Goal: Task Accomplishment & Management: Complete application form

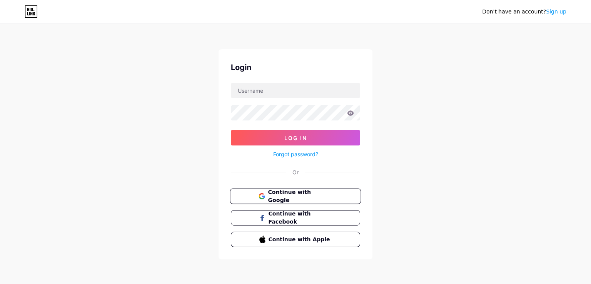
click at [323, 196] on span "Continue with Google" at bounding box center [300, 196] width 64 height 17
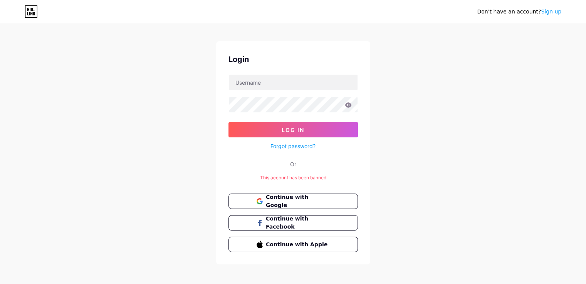
scroll to position [12, 0]
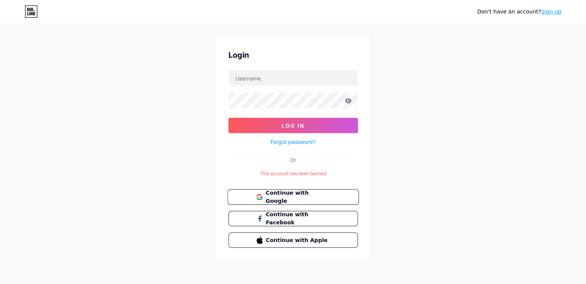
click at [327, 192] on span "Continue with Google" at bounding box center [297, 197] width 64 height 17
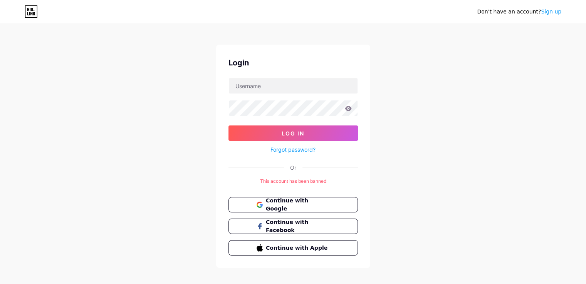
scroll to position [12, 0]
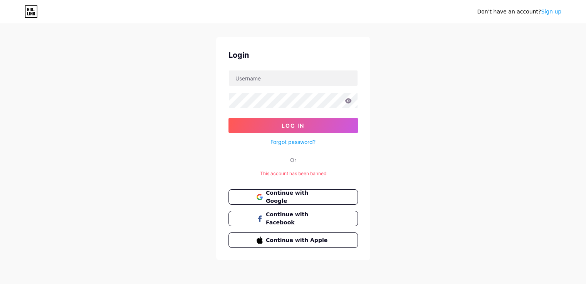
click at [161, 221] on div "Don't have an account? Sign up Login Log In Forgot password? Or This account ha…" at bounding box center [293, 136] width 586 height 297
click at [297, 197] on span "Continue with Google" at bounding box center [297, 197] width 64 height 17
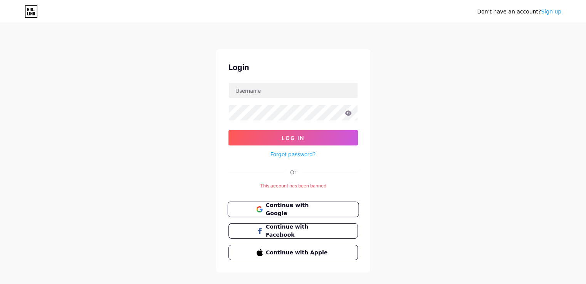
click at [307, 206] on span "Continue with Google" at bounding box center [297, 209] width 64 height 17
click at [554, 13] on link "Sign up" at bounding box center [551, 11] width 20 height 6
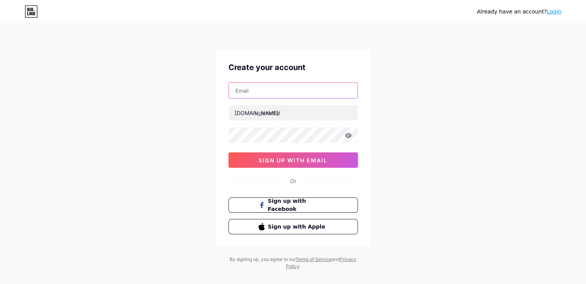
click at [289, 93] on input "text" at bounding box center [293, 90] width 129 height 15
click at [297, 91] on input "[EMAIL_ADDRESS][DOMAIN_NAME]" at bounding box center [293, 90] width 129 height 15
paste input "sofiahirabel@hot"
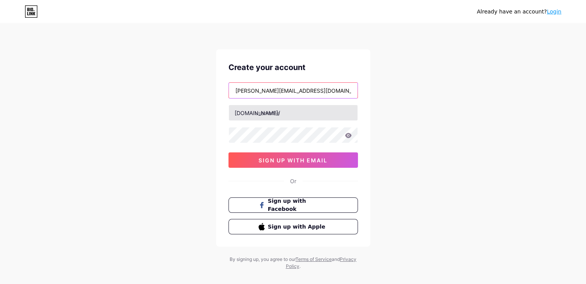
type input "[PERSON_NAME][EMAIL_ADDRESS][DOMAIN_NAME]"
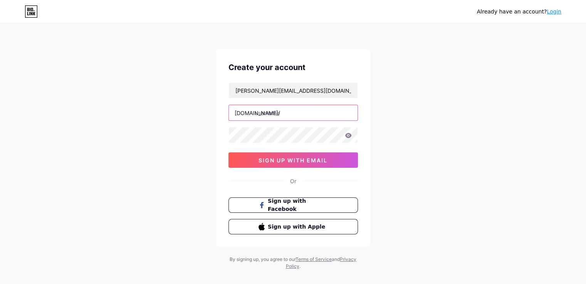
click at [304, 112] on input "text" at bounding box center [293, 112] width 129 height 15
type input "d"
type input "sukiendtcl"
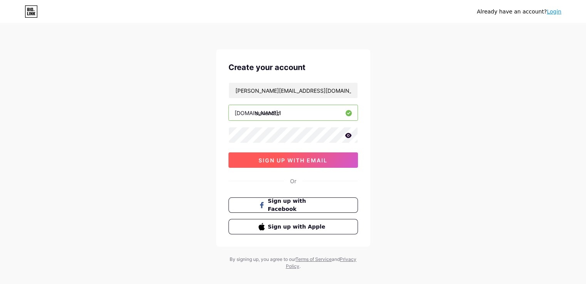
click at [299, 157] on span "sign up with email" at bounding box center [292, 160] width 69 height 7
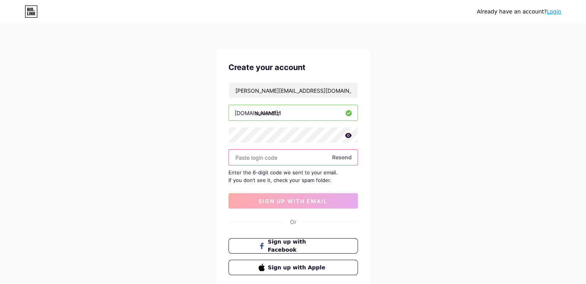
paste input "109892"
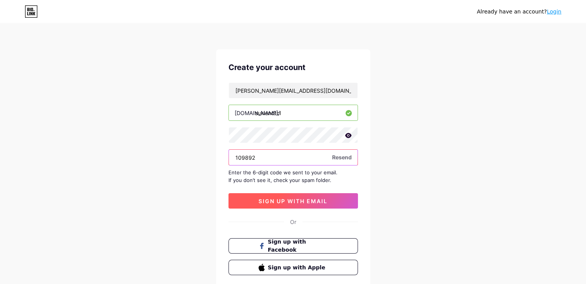
type input "109892"
click at [313, 196] on button "sign up with email" at bounding box center [292, 200] width 129 height 15
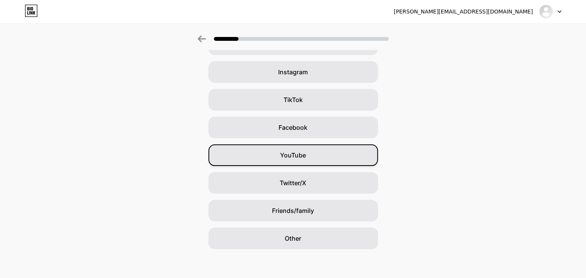
scroll to position [54, 0]
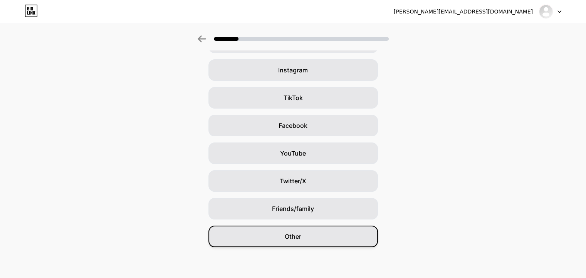
click at [322, 238] on div "Other" at bounding box center [292, 237] width 169 height 22
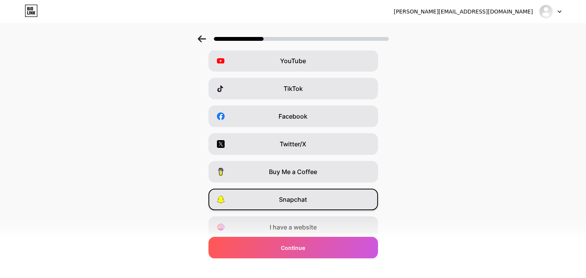
scroll to position [92, 0]
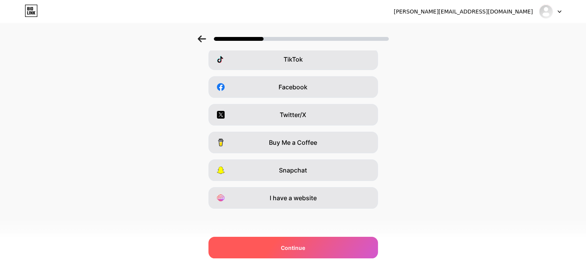
click at [319, 244] on div "Continue" at bounding box center [292, 248] width 169 height 22
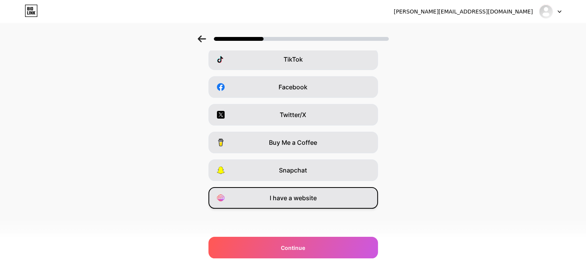
click at [315, 198] on span "I have a website" at bounding box center [293, 197] width 47 height 9
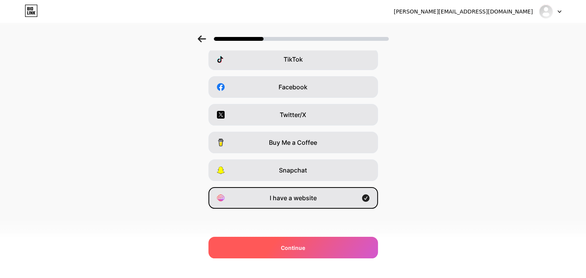
click at [314, 241] on div "Continue" at bounding box center [292, 248] width 169 height 22
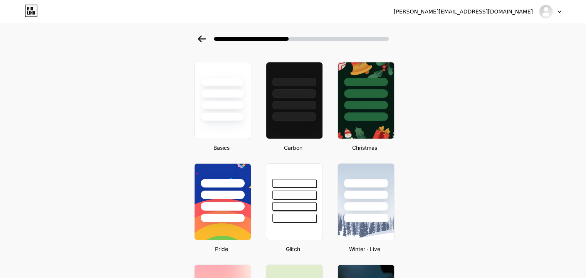
scroll to position [0, 0]
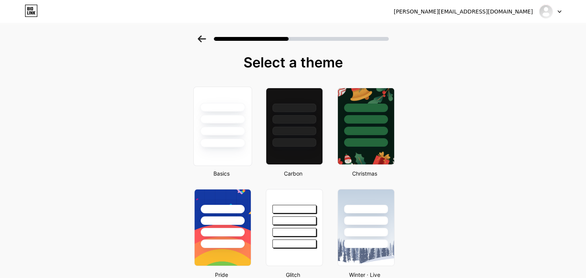
click at [231, 147] on div at bounding box center [222, 126] width 59 height 79
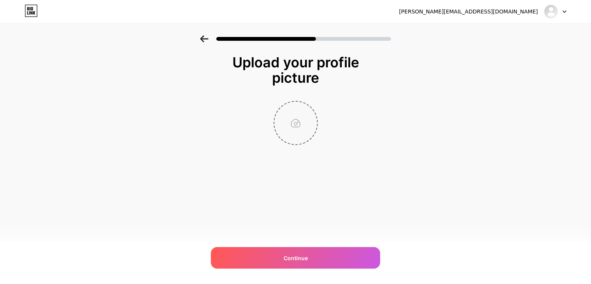
click at [294, 129] on input "file" at bounding box center [296, 123] width 43 height 43
type input "C:\fakepath\519605758_1153082036837621_8091709132829984150_n.jpg"
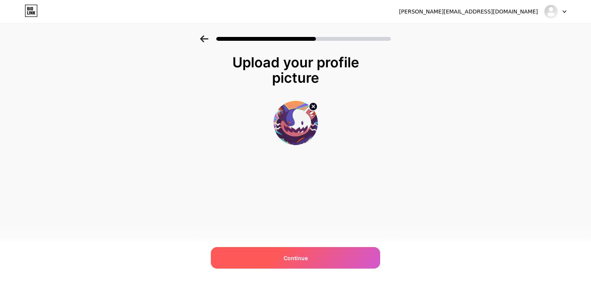
click at [304, 258] on span "Continue" at bounding box center [296, 258] width 24 height 8
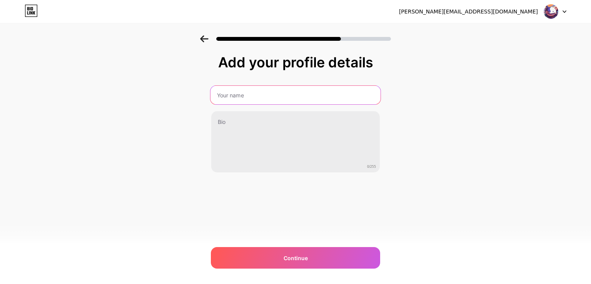
click at [257, 96] on input "text" at bounding box center [296, 95] width 170 height 18
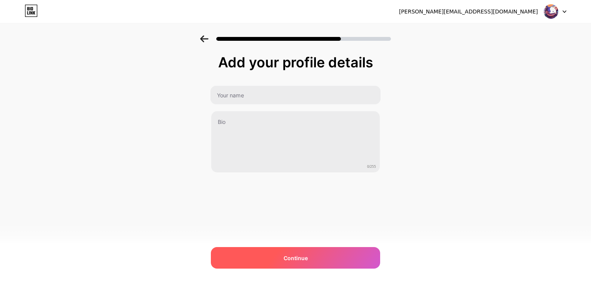
click at [296, 251] on div "Continue" at bounding box center [295, 258] width 169 height 22
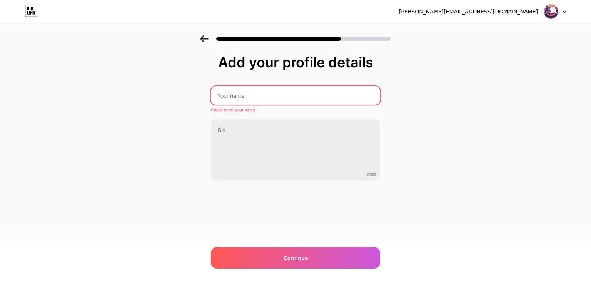
click at [283, 93] on input "text" at bounding box center [295, 95] width 169 height 18
type input "D"
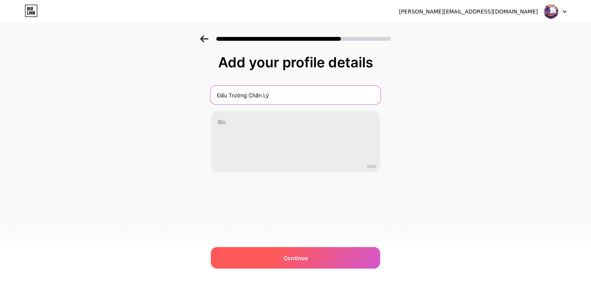
type input "Đấu Trường Chân Lý"
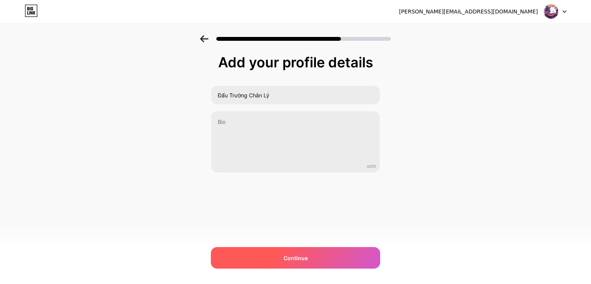
click at [293, 257] on span "Continue" at bounding box center [296, 258] width 24 height 8
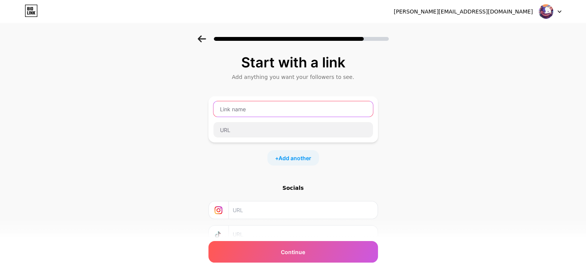
click at [266, 107] on input "text" at bounding box center [292, 108] width 159 height 15
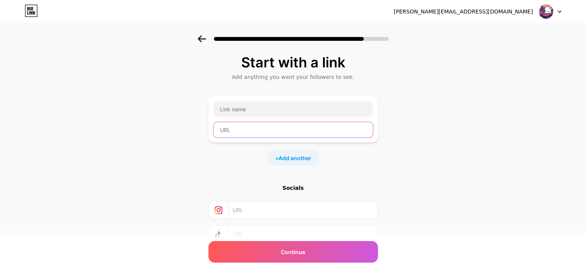
click at [304, 128] on input "text" at bounding box center [292, 129] width 159 height 15
paste input "[URL][DOMAIN_NAME]"
type input "[URL][DOMAIN_NAME]"
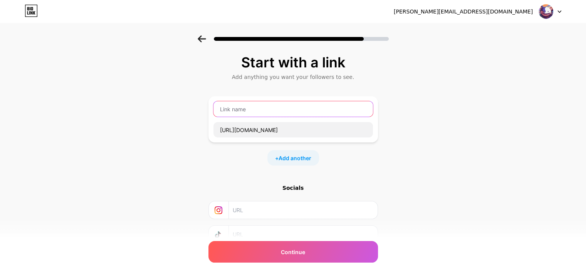
click at [302, 113] on input "text" at bounding box center [292, 108] width 159 height 15
type input "T"
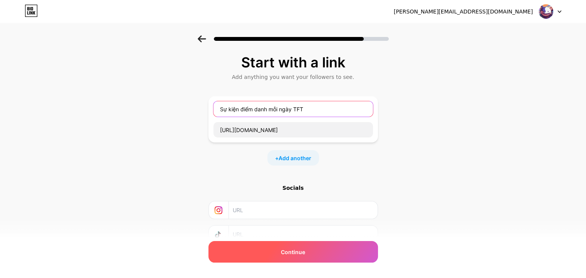
type input "Sự kiện điểm danh mỗi ngày TFT"
click at [304, 248] on span "Continue" at bounding box center [293, 252] width 24 height 8
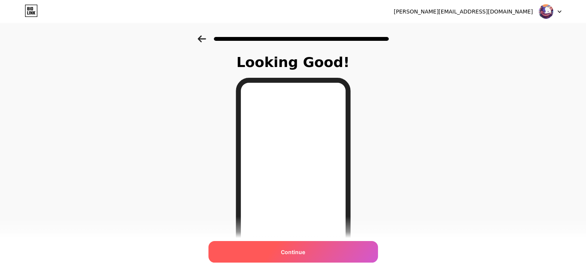
click at [310, 256] on div "Continue" at bounding box center [292, 252] width 169 height 22
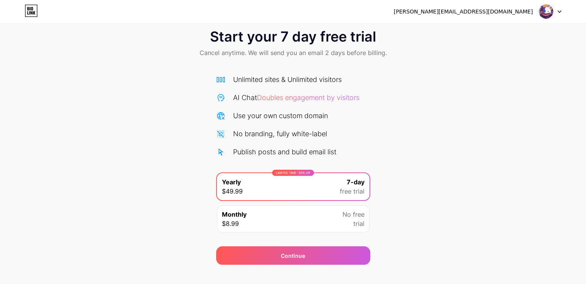
scroll to position [25, 0]
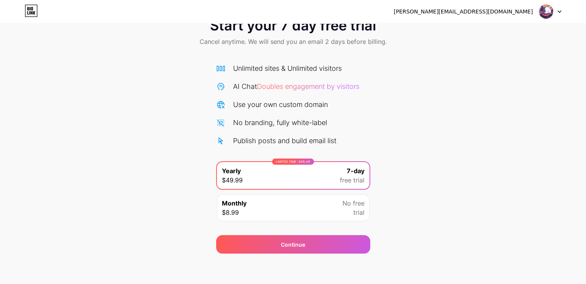
click at [334, 205] on div "Monthly $8.99 No free trial" at bounding box center [293, 207] width 152 height 27
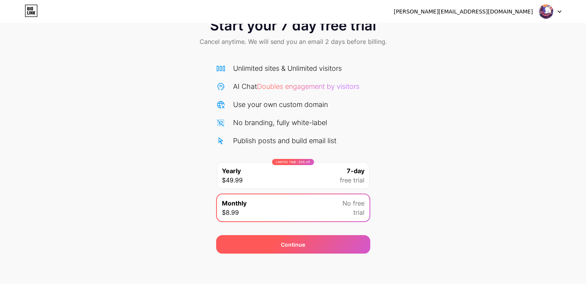
click at [317, 247] on div "Continue" at bounding box center [293, 244] width 154 height 18
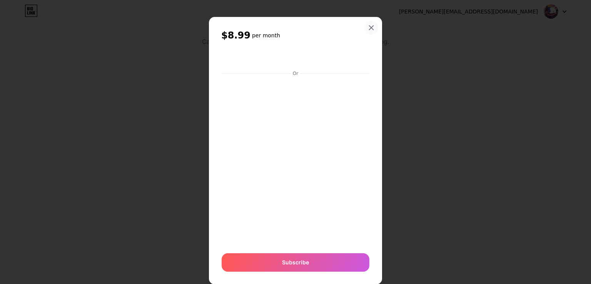
click at [369, 28] on icon at bounding box center [371, 28] width 6 height 6
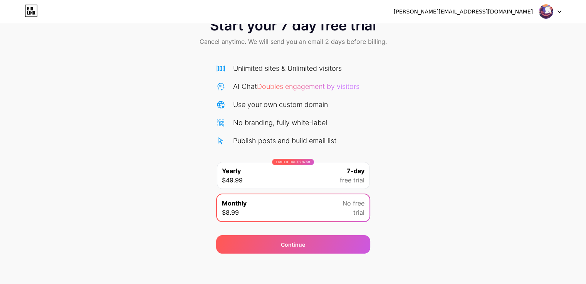
click at [337, 177] on div "LIMITED TIME : 50% off Yearly $49.99 7-day free trial" at bounding box center [293, 175] width 152 height 27
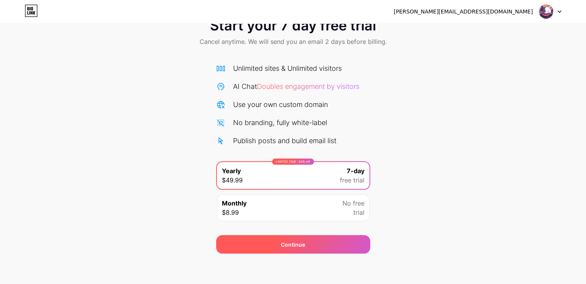
click at [314, 248] on div "Continue" at bounding box center [293, 244] width 154 height 18
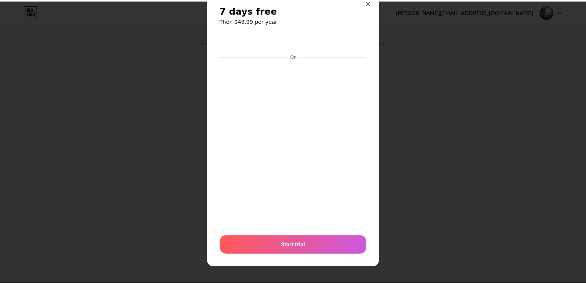
scroll to position [0, 0]
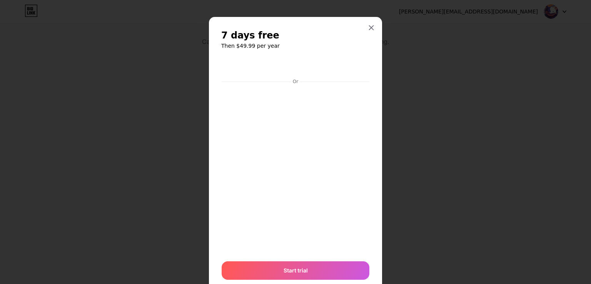
click at [443, 95] on div at bounding box center [295, 142] width 591 height 284
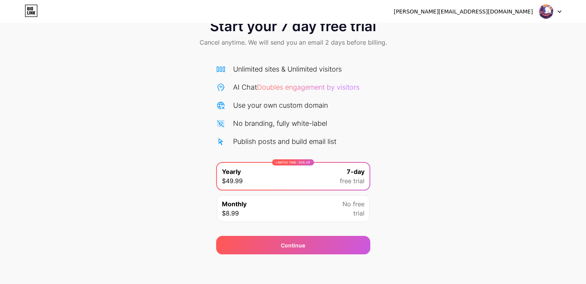
scroll to position [25, 0]
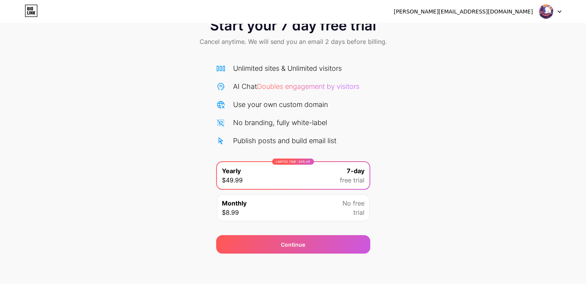
click at [31, 8] on icon at bounding box center [32, 8] width 2 height 3
